Goal: Transaction & Acquisition: Subscribe to service/newsletter

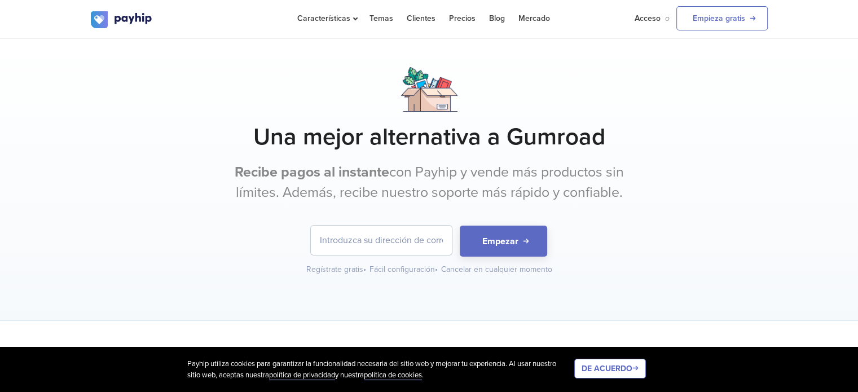
click at [419, 236] on input "email" at bounding box center [381, 240] width 141 height 29
click at [401, 240] on input "email" at bounding box center [381, 240] width 141 height 29
type input "I"
type input "irepsicocoach@gmail.com"
click at [515, 238] on font "Empezar" at bounding box center [500, 241] width 36 height 11
